Goal: Find specific page/section: Find specific page/section

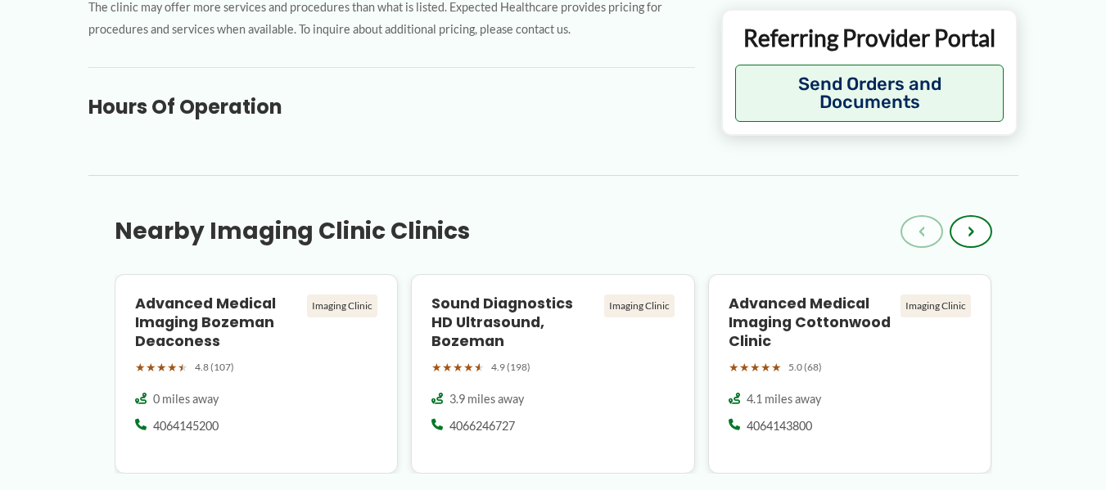
scroll to position [863, 0]
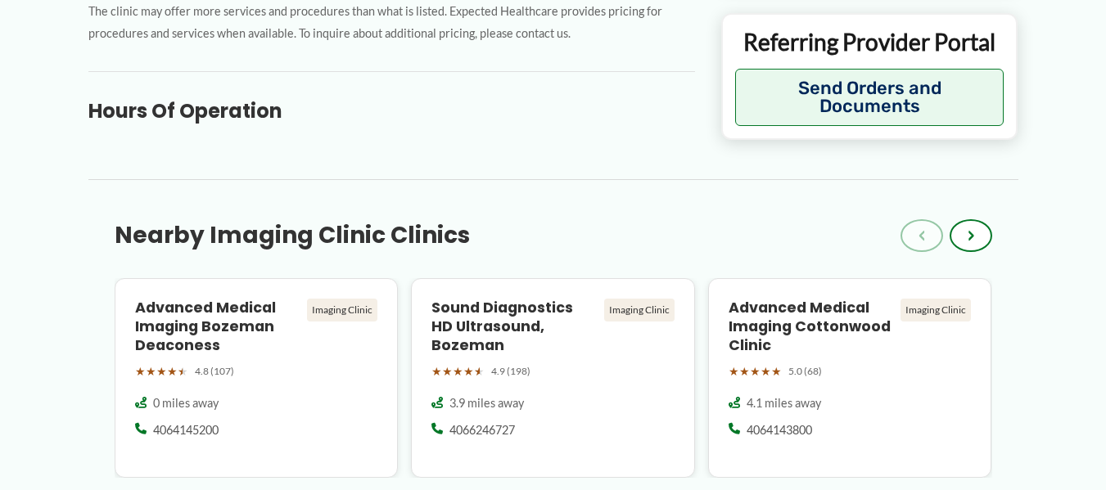
click at [1103, 273] on div "← Back to Map Bozeman Health [MEDICAL_DATA] & Diagnostic Imaging ★ ★ ★ ★ ★ 0.0 …" at bounding box center [553, 372] width 1106 height 2266
